Goal: Information Seeking & Learning: Check status

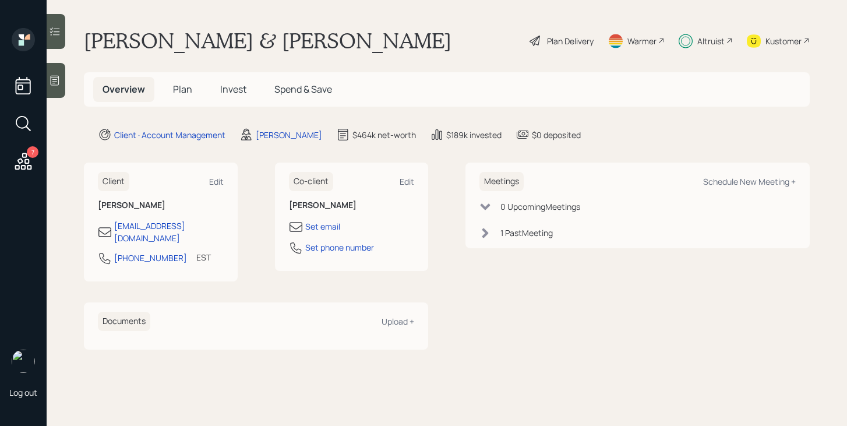
click at [236, 87] on span "Invest" at bounding box center [233, 89] width 26 height 13
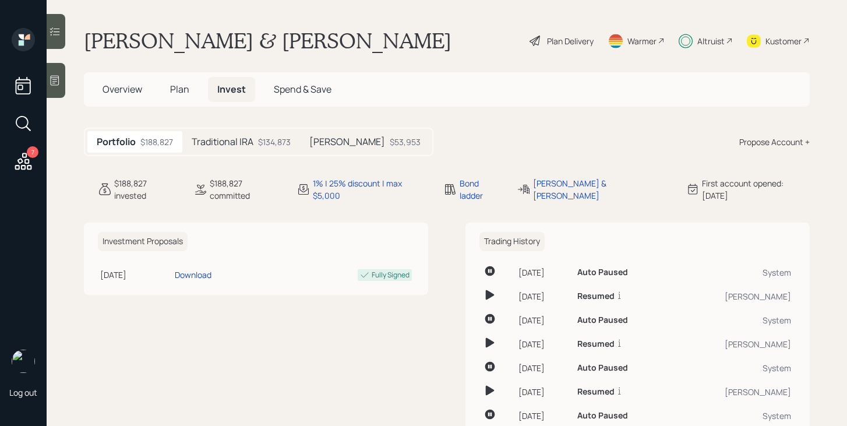
click at [261, 140] on div "$134,873" at bounding box center [274, 142] width 33 height 12
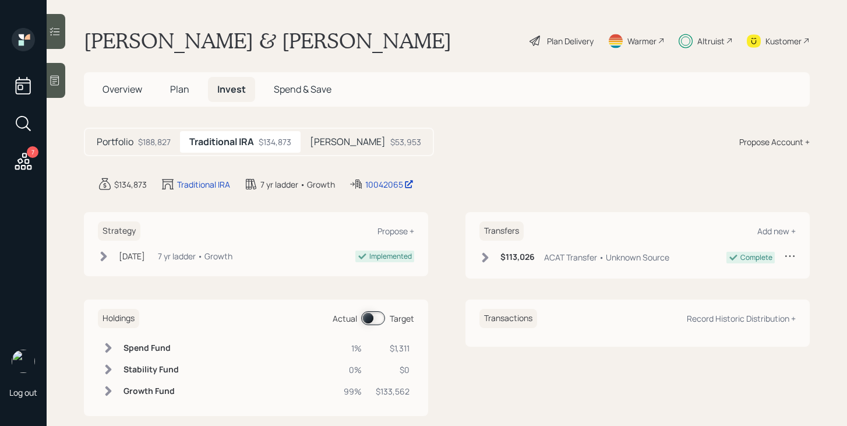
click at [390, 144] on div "$53,953" at bounding box center [405, 142] width 31 height 12
